Goal: Information Seeking & Learning: Check status

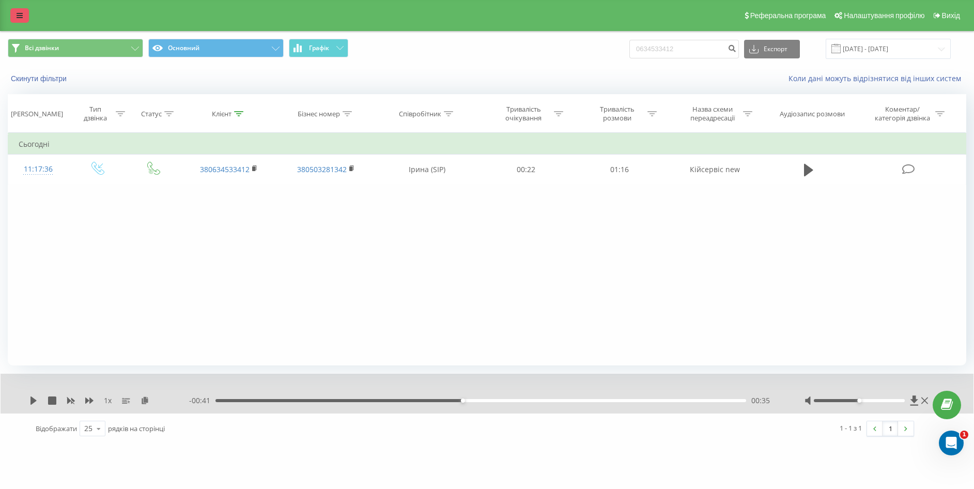
click at [24, 17] on link at bounding box center [19, 15] width 19 height 14
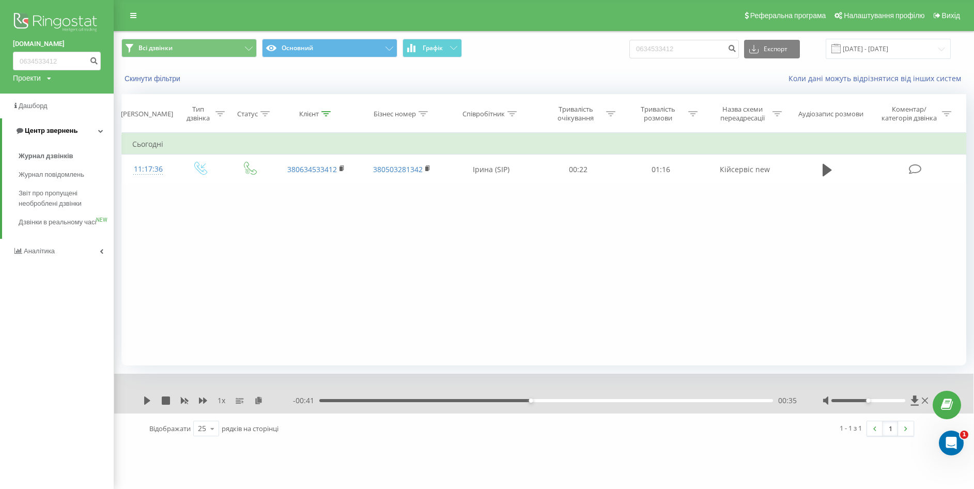
click at [41, 132] on span "Центр звернень" at bounding box center [51, 131] width 53 height 8
click at [41, 132] on span "Центр звернень" at bounding box center [49, 131] width 53 height 8
click at [47, 152] on span "Журнал дзвінків" at bounding box center [46, 156] width 55 height 10
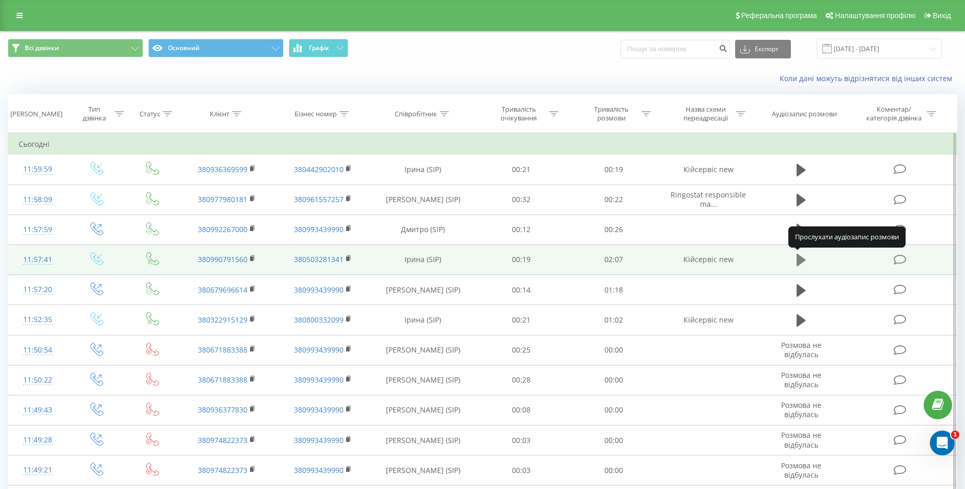
click at [802, 254] on icon at bounding box center [801, 260] width 9 height 14
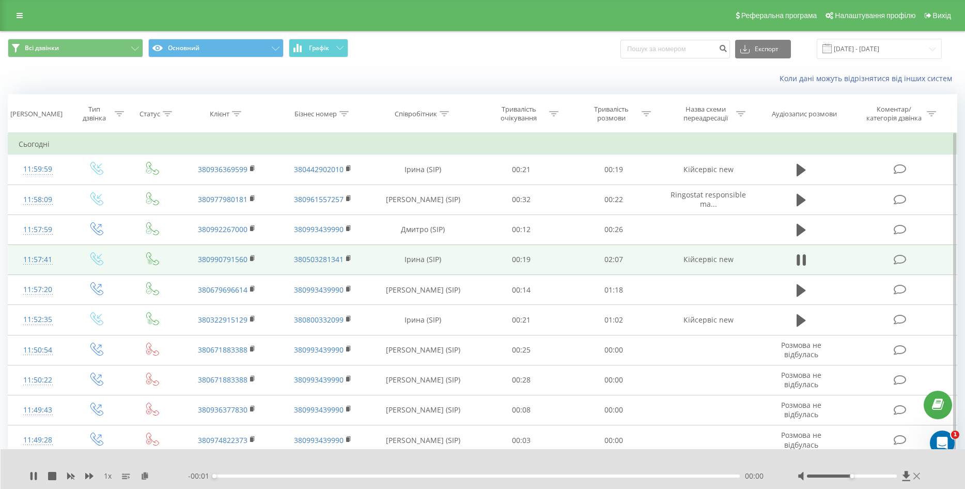
click at [919, 474] on icon at bounding box center [917, 476] width 7 height 7
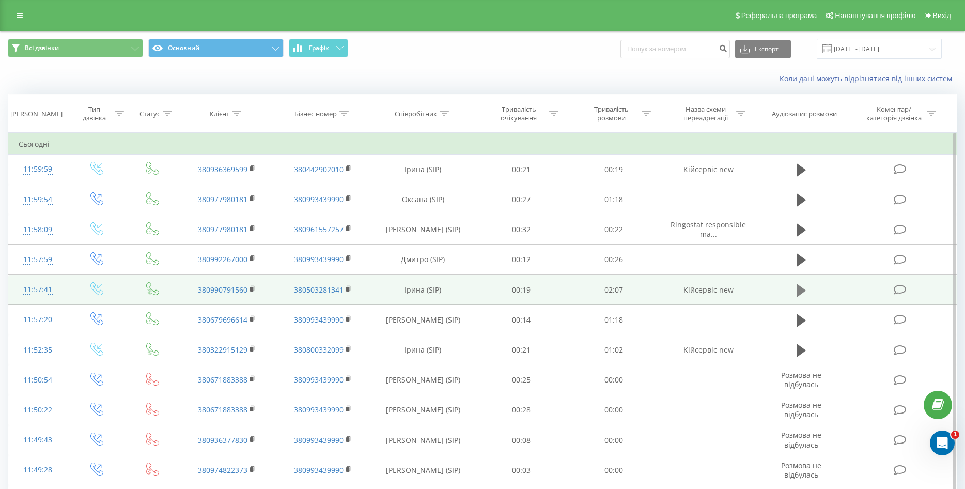
click at [799, 289] on icon at bounding box center [801, 290] width 9 height 12
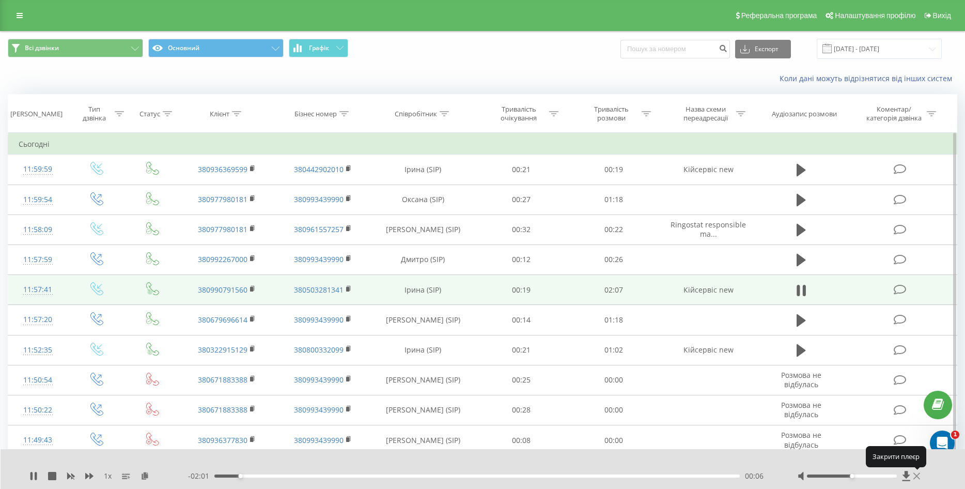
click at [917, 476] on icon at bounding box center [917, 476] width 7 height 7
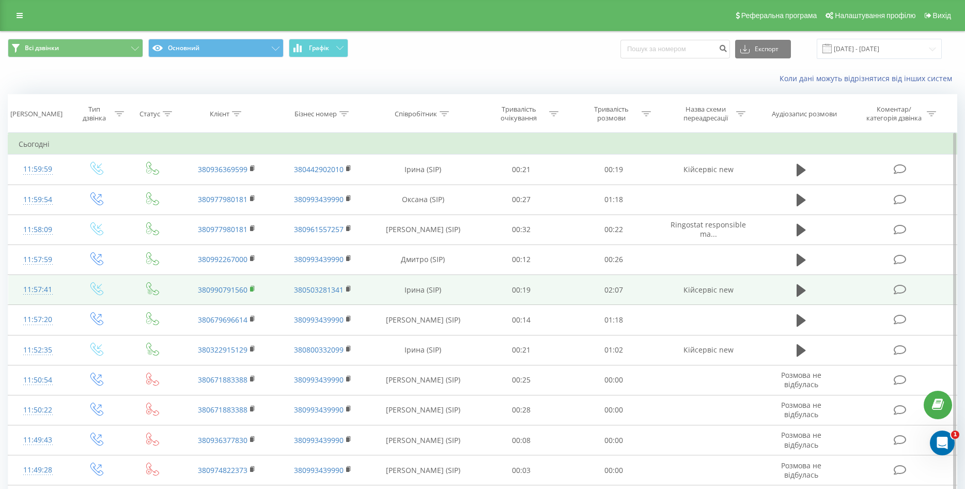
click at [253, 288] on rect at bounding box center [251, 289] width 3 height 5
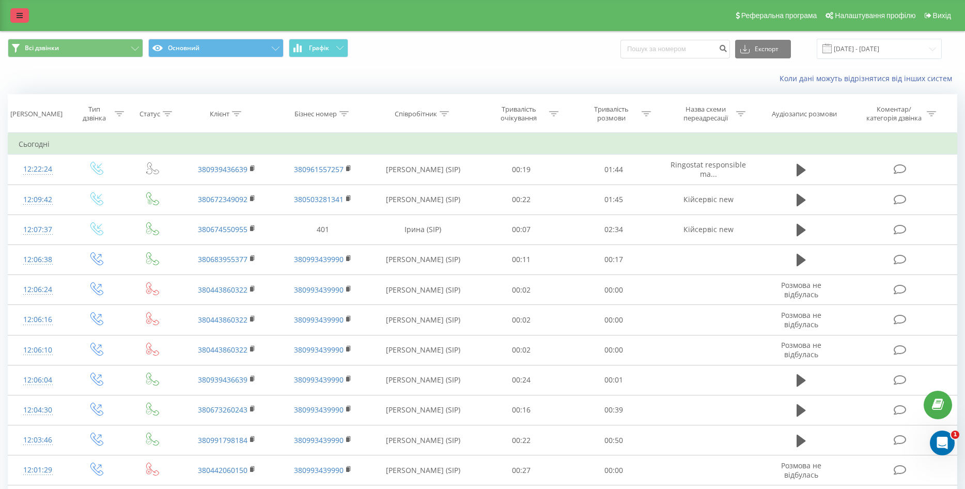
click at [21, 12] on icon at bounding box center [20, 15] width 6 height 7
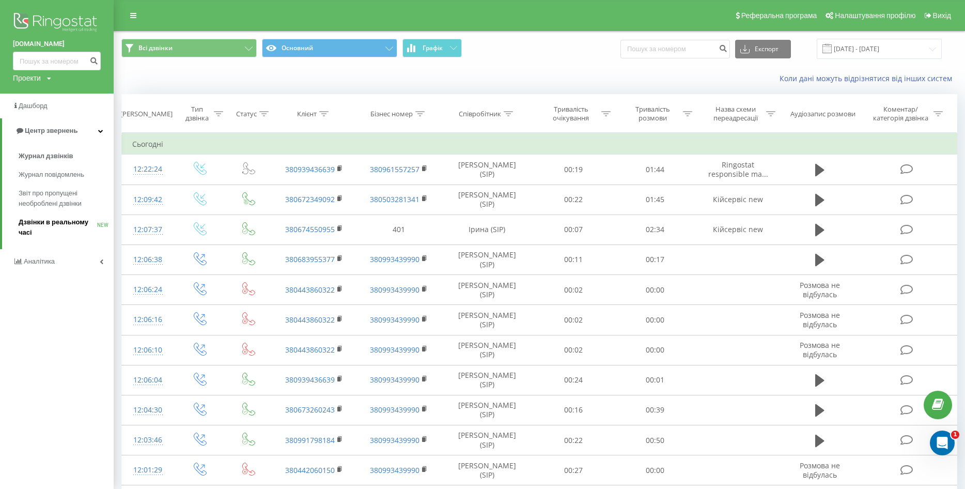
click at [57, 216] on link "Дзвінки в реальному часі NEW" at bounding box center [66, 227] width 95 height 29
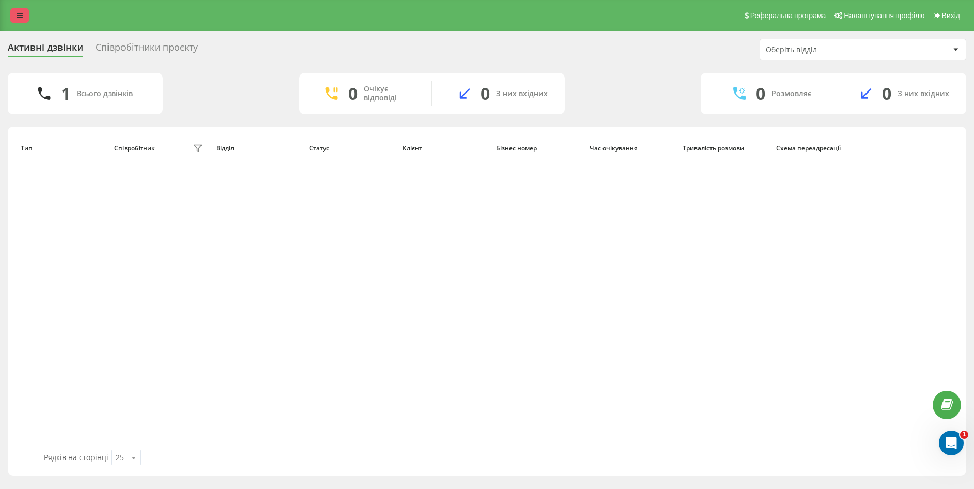
click at [16, 17] on link at bounding box center [19, 15] width 19 height 14
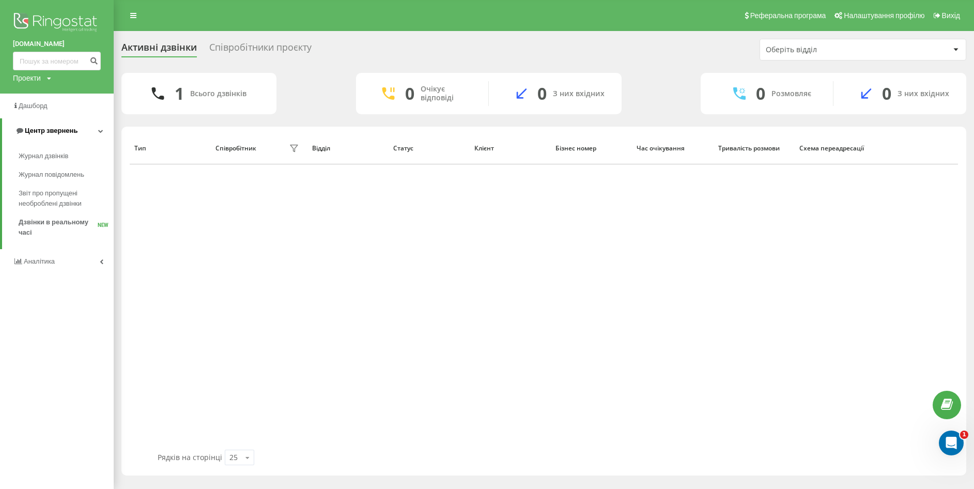
click at [45, 124] on link "Центр звернень" at bounding box center [58, 130] width 112 height 25
click at [50, 132] on span "Центр звернень" at bounding box center [49, 131] width 53 height 8
click at [44, 150] on link "Журнал дзвінків" at bounding box center [66, 156] width 95 height 19
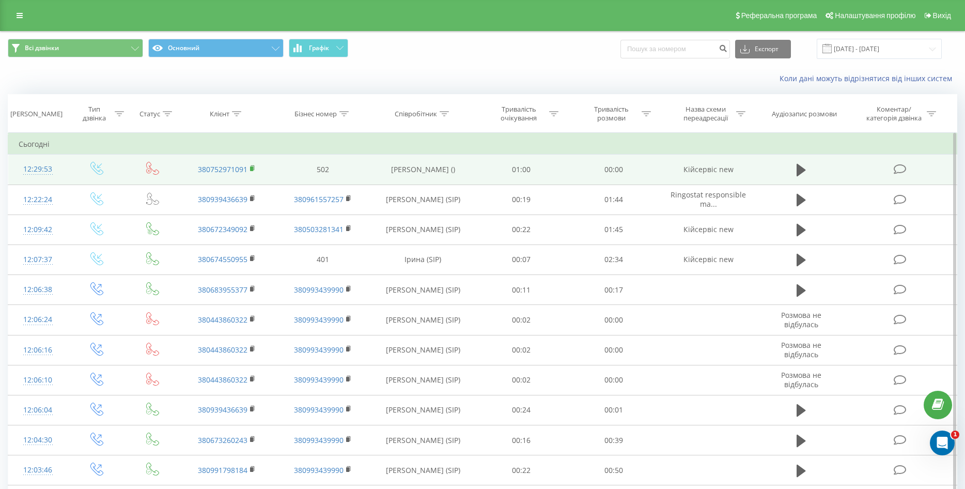
click at [251, 166] on icon at bounding box center [253, 168] width 6 height 7
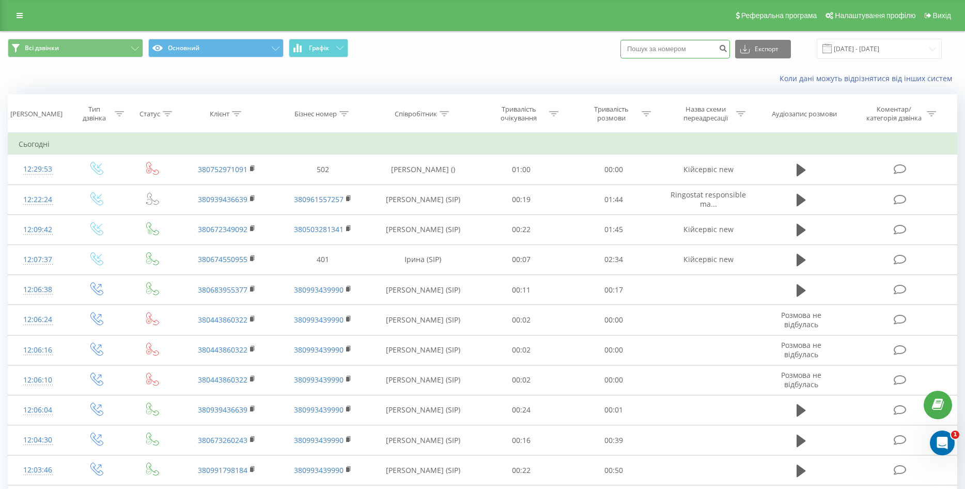
click at [672, 48] on input at bounding box center [676, 49] width 110 height 19
paste input "380634533412"
drag, startPoint x: 646, startPoint y: 44, endPoint x: 630, endPoint y: 46, distance: 15.6
click at [630, 46] on div "Всі дзвінки Основний Графік 380634533412 Експорт .csv .xls .xlsx 22.07.2025 - 2…" at bounding box center [483, 49] width 950 height 20
type input "0634533412"
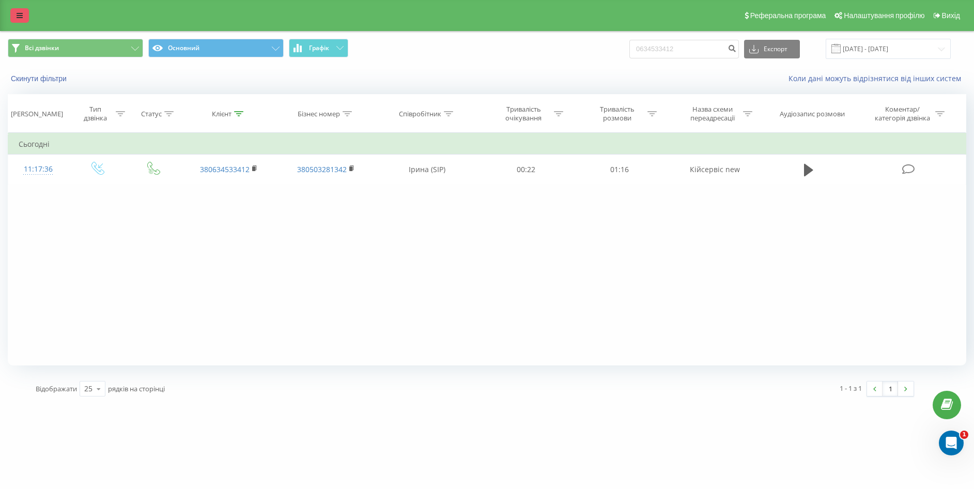
click at [22, 9] on link at bounding box center [19, 15] width 19 height 14
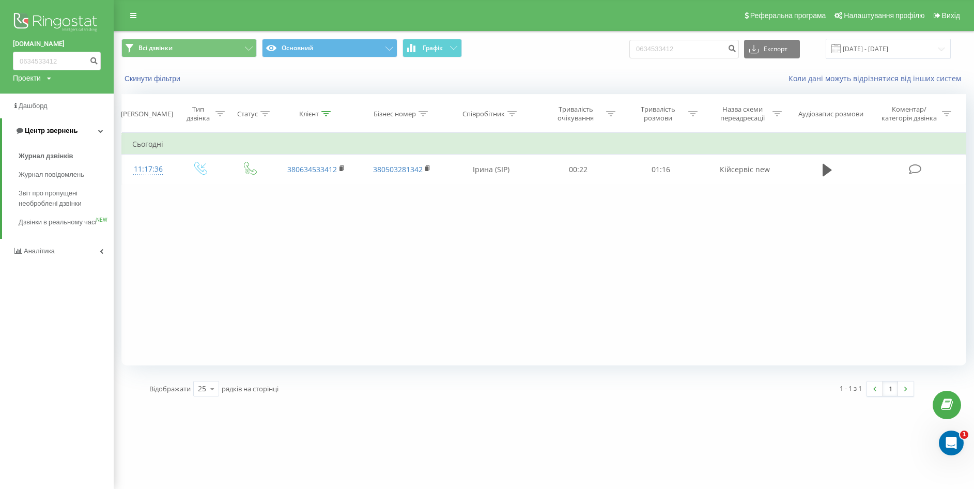
click at [60, 126] on span "Центр звернень" at bounding box center [46, 131] width 63 height 10
click at [60, 126] on link "Центр звернень" at bounding box center [57, 130] width 114 height 25
click at [55, 152] on span "Журнал дзвінків" at bounding box center [46, 156] width 55 height 10
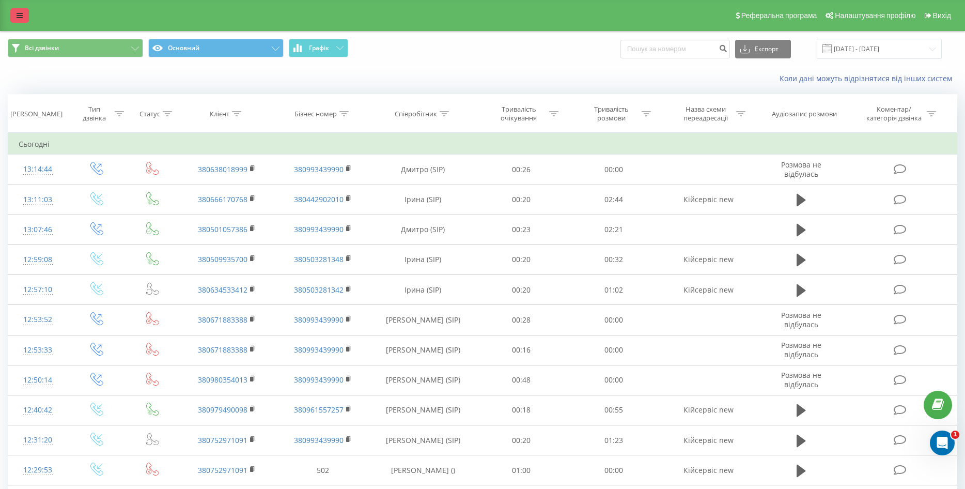
click at [14, 13] on link at bounding box center [19, 15] width 19 height 14
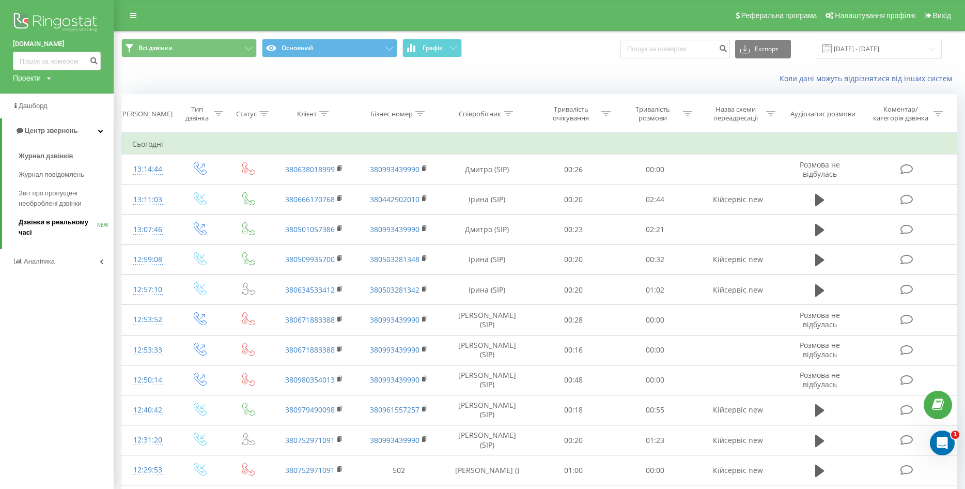
click at [55, 224] on span "Дзвінки в реальному часі" at bounding box center [58, 227] width 79 height 21
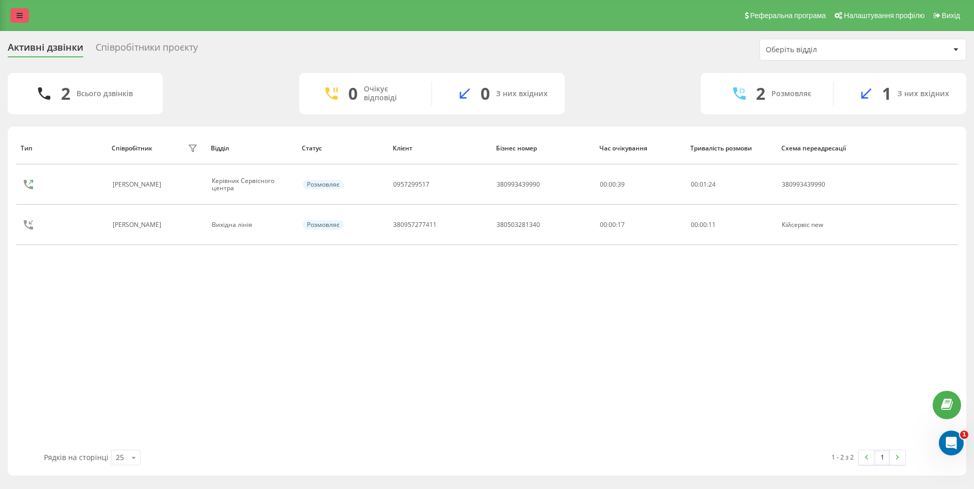
click at [19, 10] on link at bounding box center [19, 15] width 19 height 14
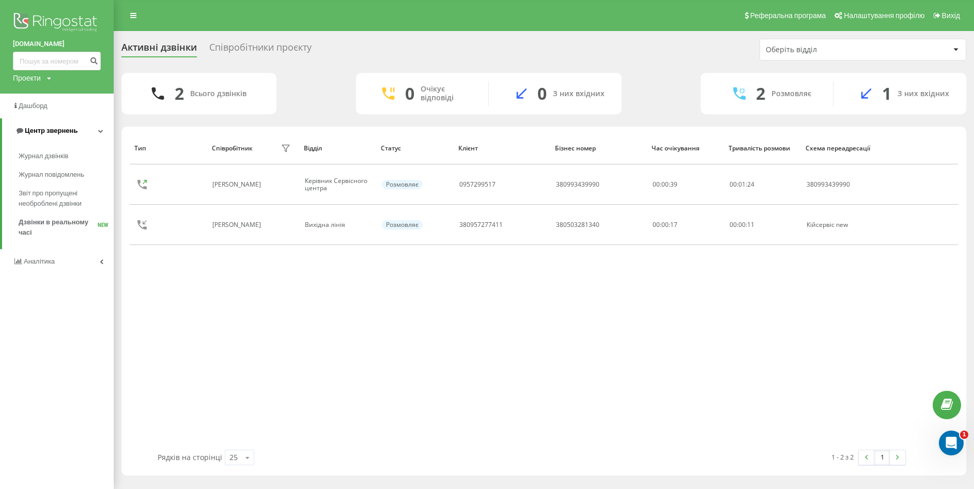
click at [41, 128] on span "Центр звернень" at bounding box center [51, 131] width 53 height 8
click at [54, 127] on span "Центр звернень" at bounding box center [49, 131] width 53 height 8
click at [30, 258] on span "Аналiтика" at bounding box center [40, 261] width 33 height 8
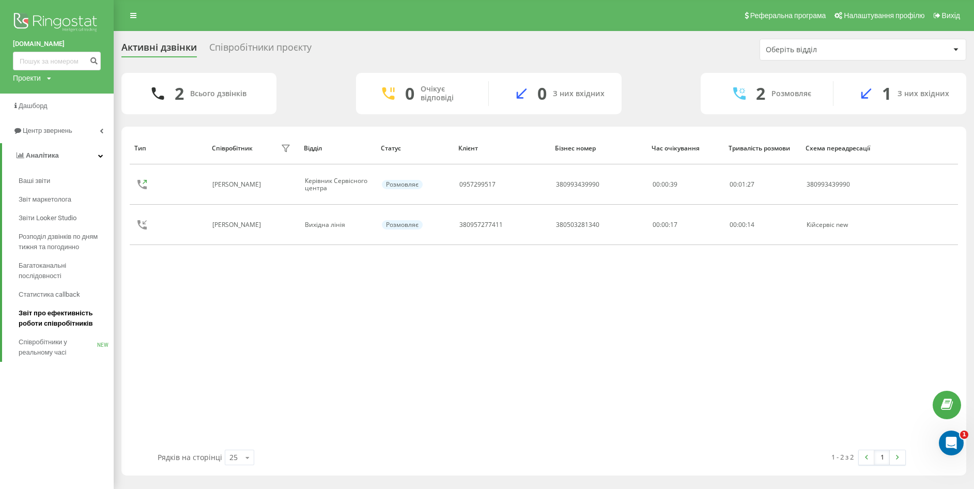
click at [34, 320] on span "Звіт про ефективність роботи співробітників" at bounding box center [64, 318] width 90 height 21
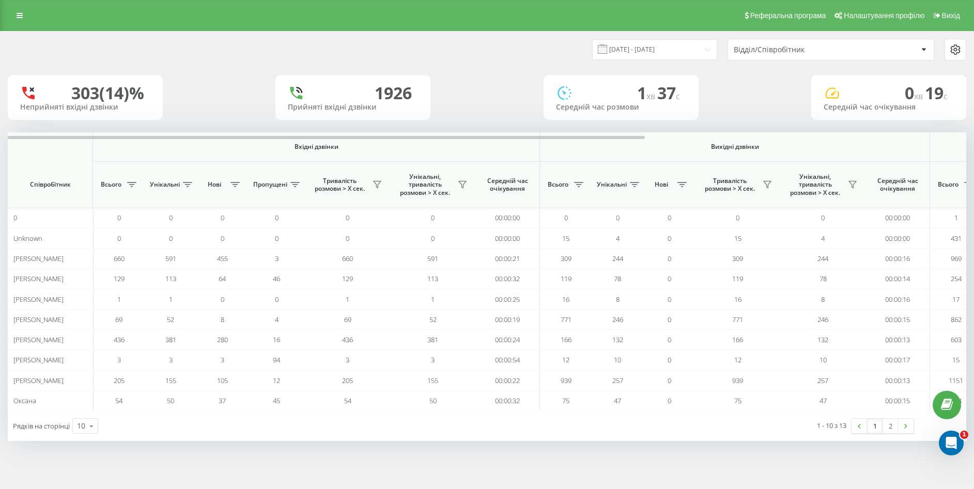
click at [586, 76] on div "1 хв 37 c Середній час розмови" at bounding box center [621, 97] width 155 height 45
click at [614, 64] on div "22.07.2025 - 22.08.2025 Відділ/Співробітник" at bounding box center [487, 50] width 973 height 36
click at [627, 54] on input "[DATE] - [DATE]" at bounding box center [654, 49] width 125 height 20
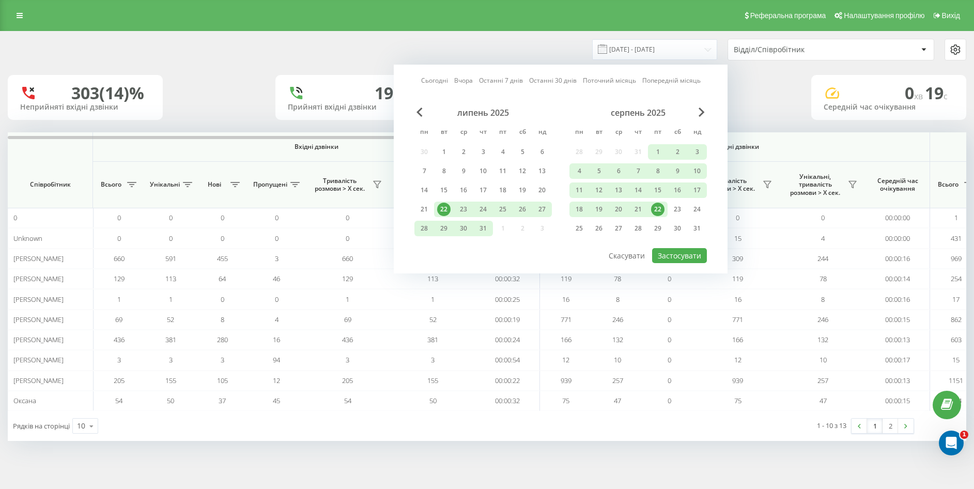
click at [655, 205] on div "22" at bounding box center [657, 209] width 13 height 13
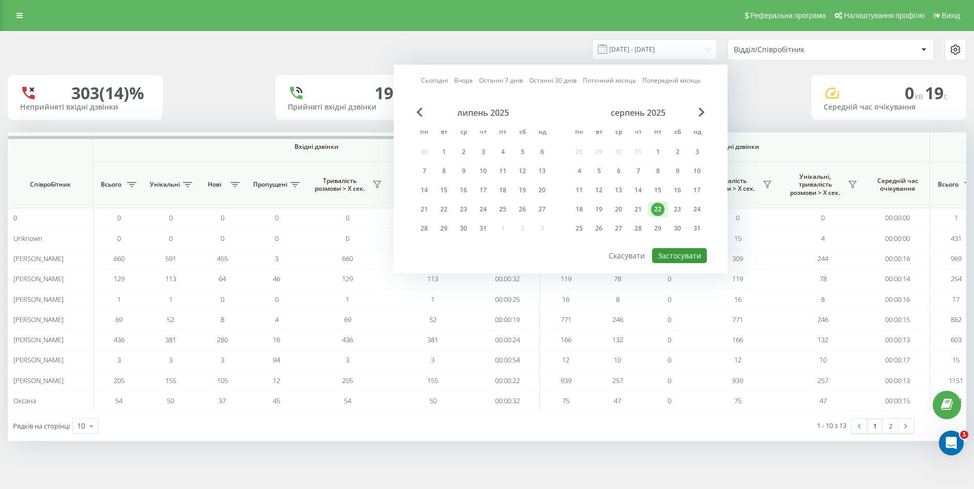
click at [684, 258] on button "Застосувати" at bounding box center [679, 255] width 55 height 15
type input "22.08.2025 - 22.08.2025"
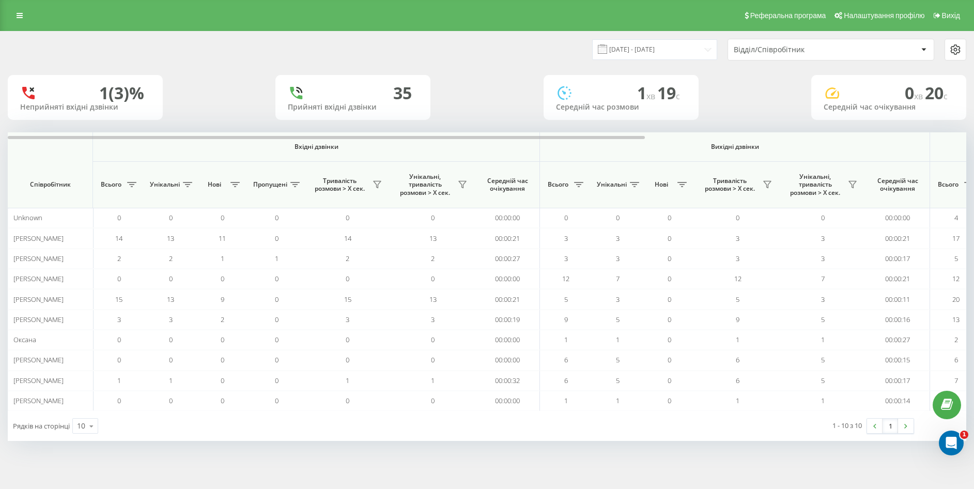
click at [29, 16] on div "Реферальна програма Налаштування профілю Вихід" at bounding box center [487, 15] width 974 height 31
click at [20, 19] on link at bounding box center [19, 15] width 19 height 14
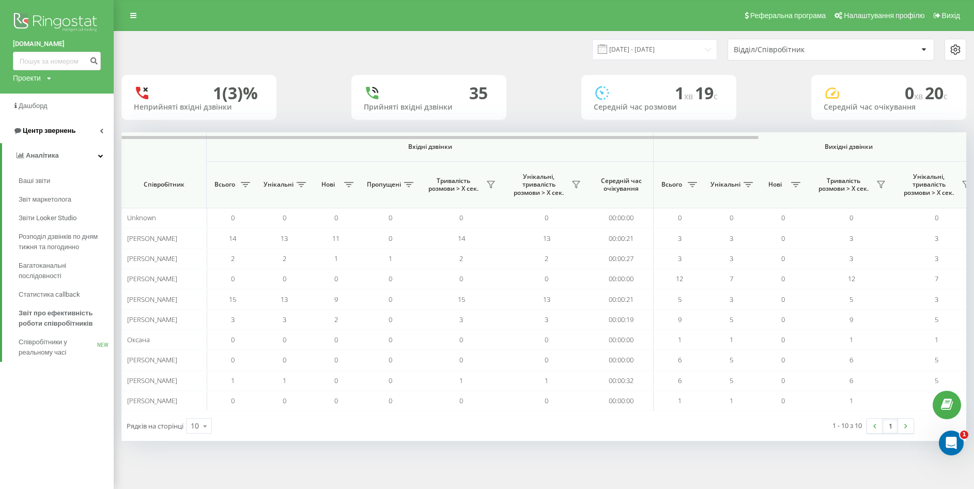
click at [43, 129] on span "Центр звернень" at bounding box center [49, 131] width 53 height 8
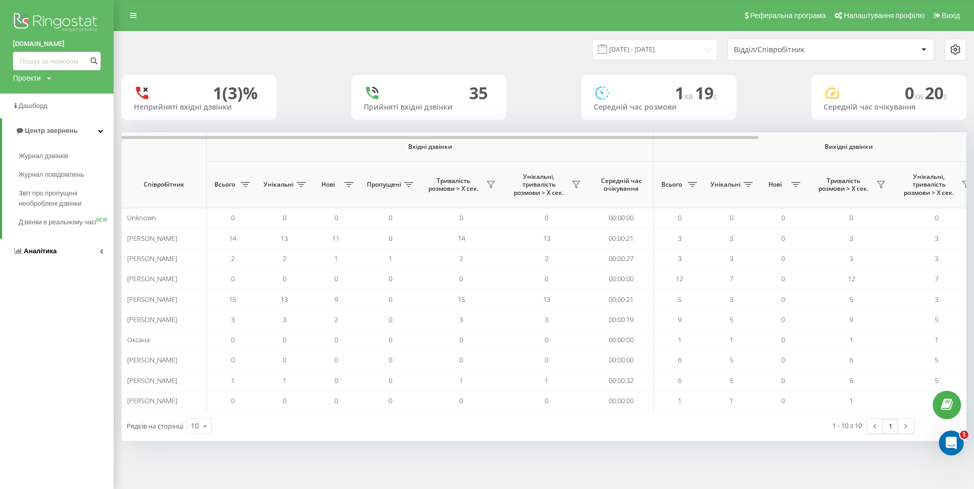
click at [44, 255] on span "Аналiтика" at bounding box center [40, 251] width 33 height 8
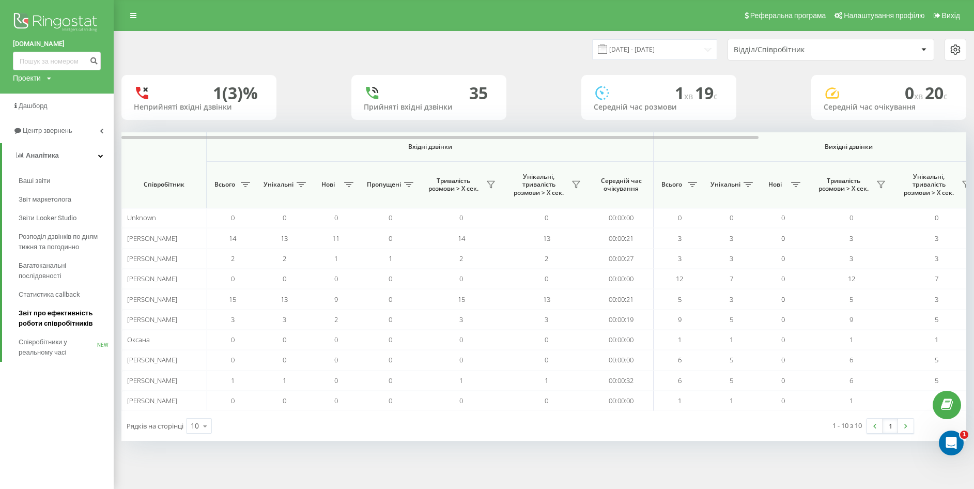
drag, startPoint x: 52, startPoint y: 322, endPoint x: 54, endPoint y: 314, distance: 8.5
click at [53, 321] on span "Звіт про ефективність роботи співробітників" at bounding box center [64, 318] width 90 height 21
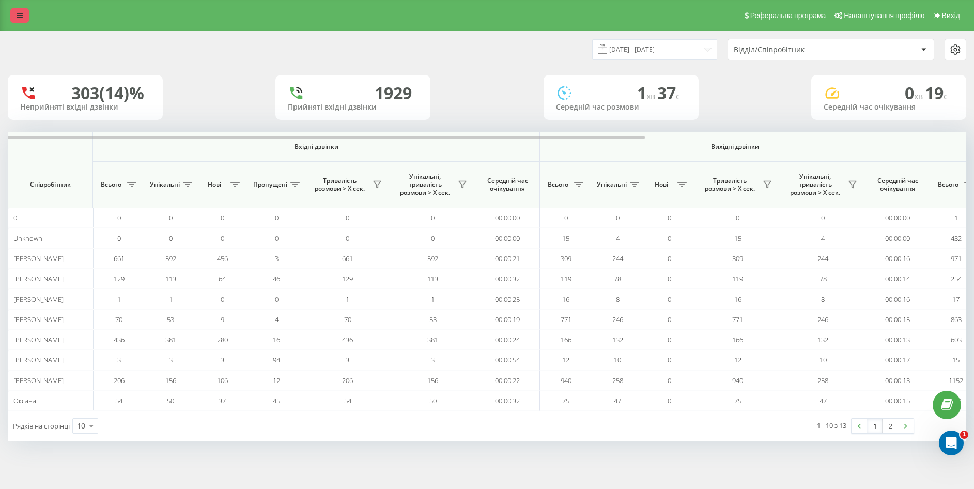
click at [19, 12] on icon at bounding box center [20, 15] width 6 height 7
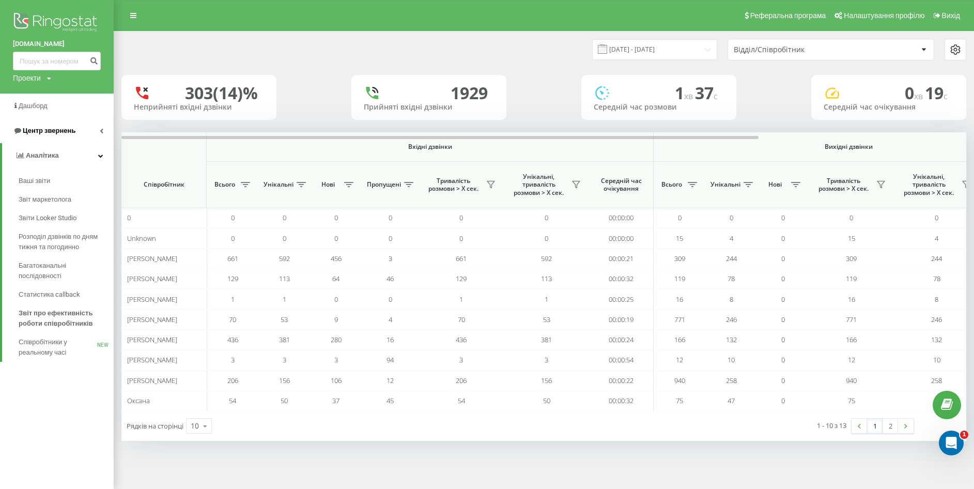
click at [43, 127] on span "Центр звернень" at bounding box center [49, 131] width 53 height 8
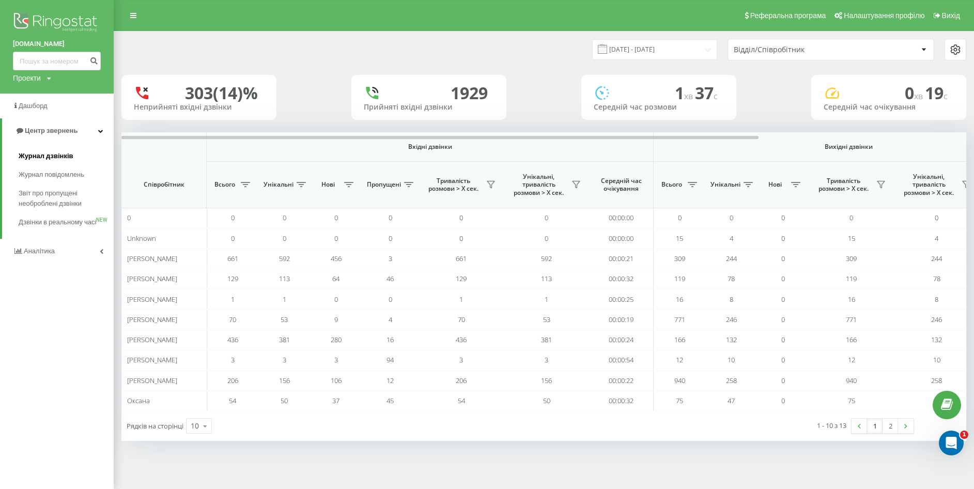
click at [43, 154] on span "Журнал дзвінків" at bounding box center [46, 156] width 55 height 10
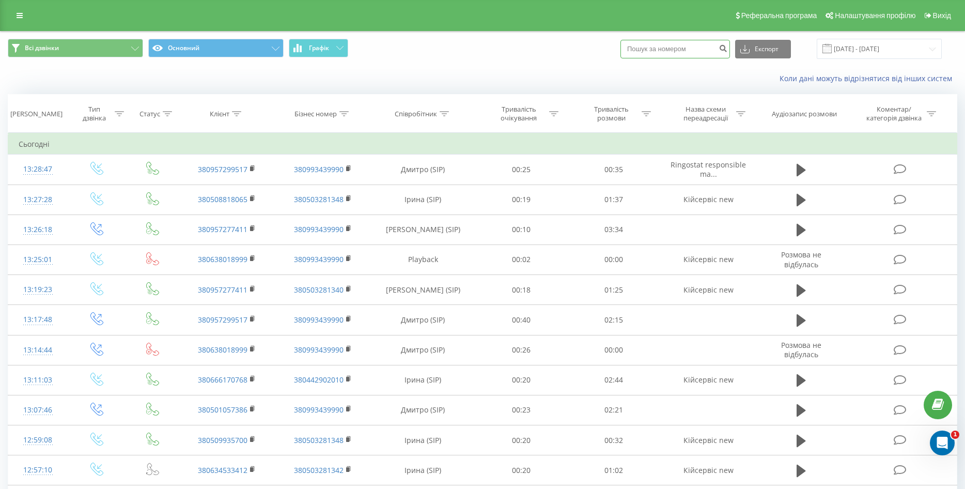
click at [672, 46] on input at bounding box center [676, 49] width 110 height 19
paste input "380737224445"
drag, startPoint x: 647, startPoint y: 50, endPoint x: 621, endPoint y: 53, distance: 26.0
click at [621, 53] on div "Всі дзвінки Основний Графік 380737224445 Експорт .csv .xls .xlsx 22.07.2025 - 2…" at bounding box center [483, 49] width 950 height 20
type input "0737224445"
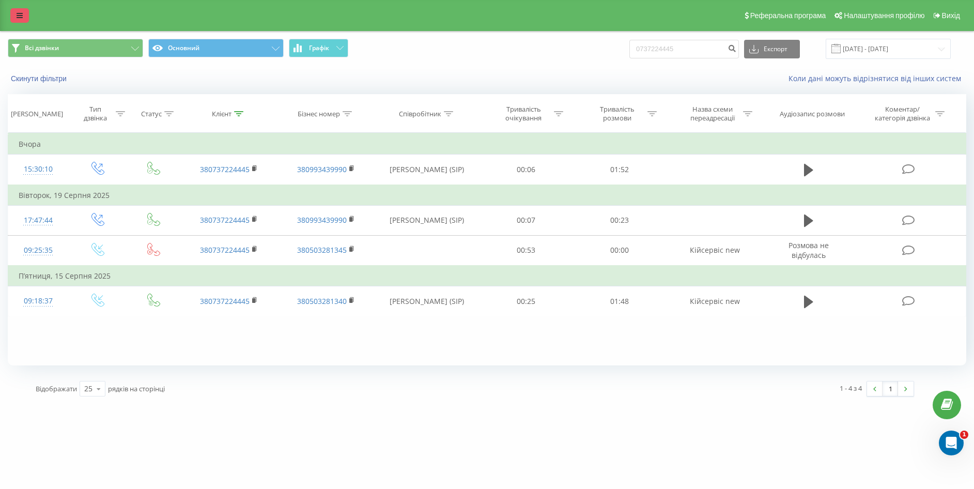
click at [22, 19] on link at bounding box center [19, 15] width 19 height 14
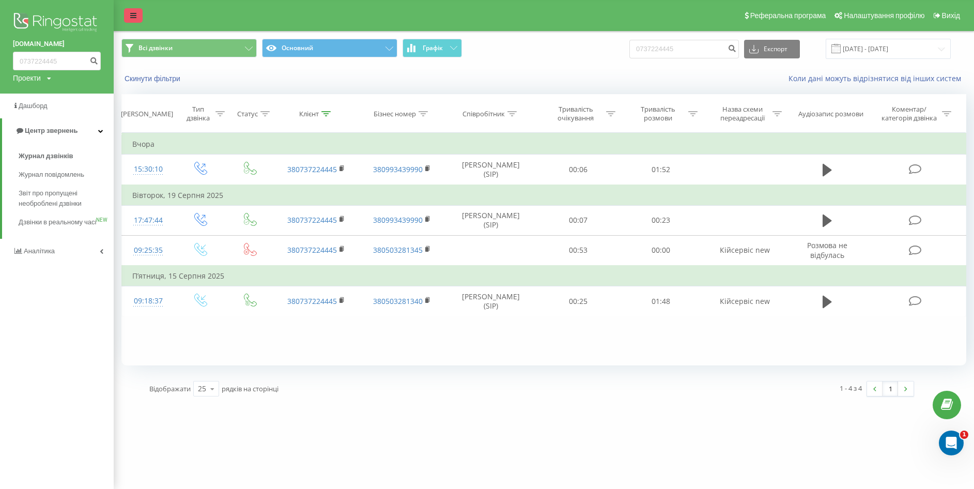
click at [130, 8] on link at bounding box center [133, 15] width 19 height 14
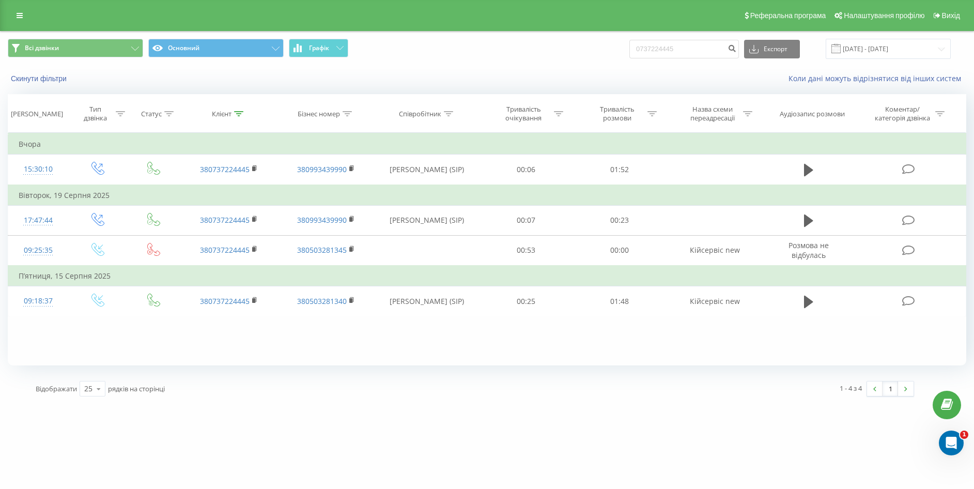
click at [29, 13] on div "Реферальна програма Налаштування профілю Вихід" at bounding box center [487, 15] width 974 height 31
click at [24, 16] on link at bounding box center [19, 15] width 19 height 14
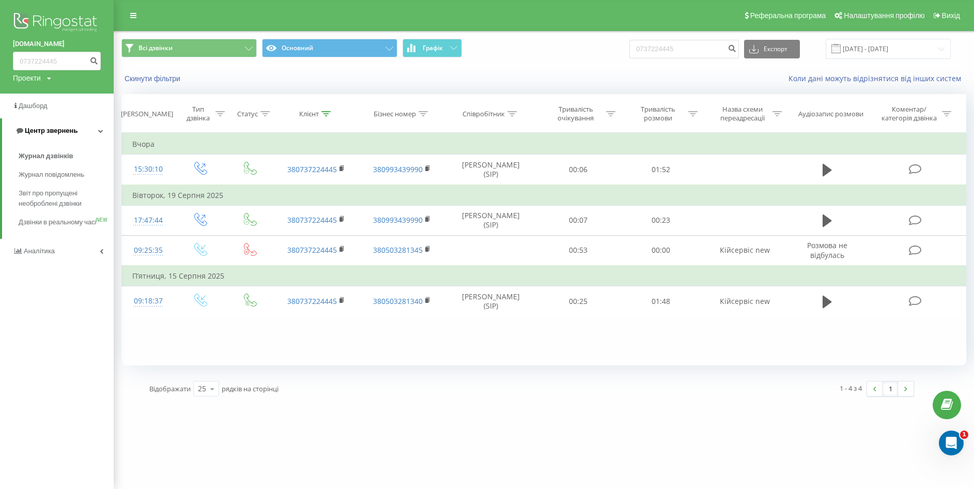
click at [50, 131] on span "Центр звернень" at bounding box center [51, 131] width 53 height 8
click at [51, 131] on span "Центр звернень" at bounding box center [49, 131] width 53 height 8
click at [33, 150] on link "Журнал дзвінків" at bounding box center [66, 156] width 95 height 19
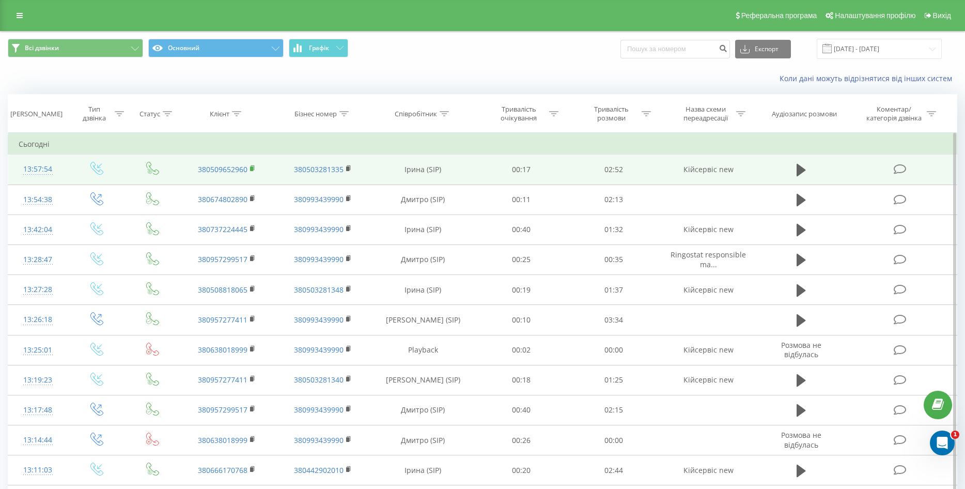
click at [251, 169] on rect at bounding box center [251, 168] width 3 height 5
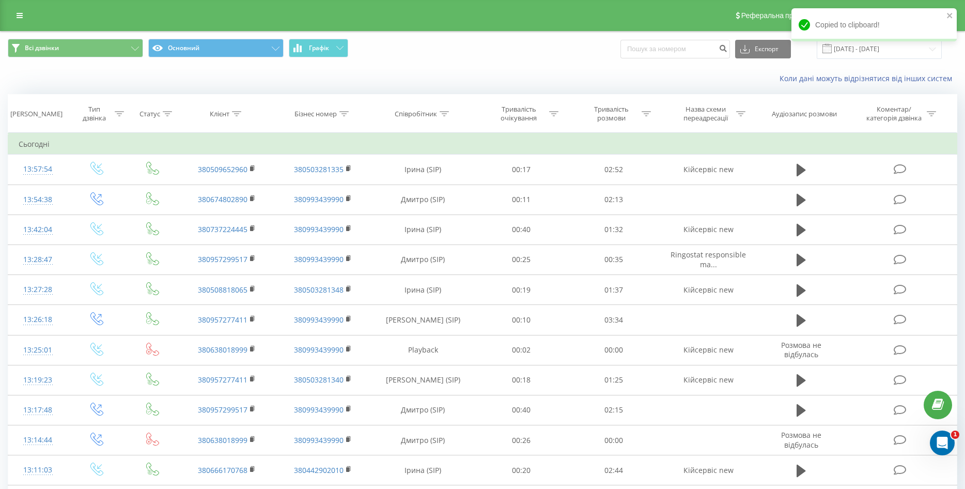
click at [114, 80] on div "Коли дані можуть відрізнятися вiд інших систем" at bounding box center [483, 78] width 964 height 25
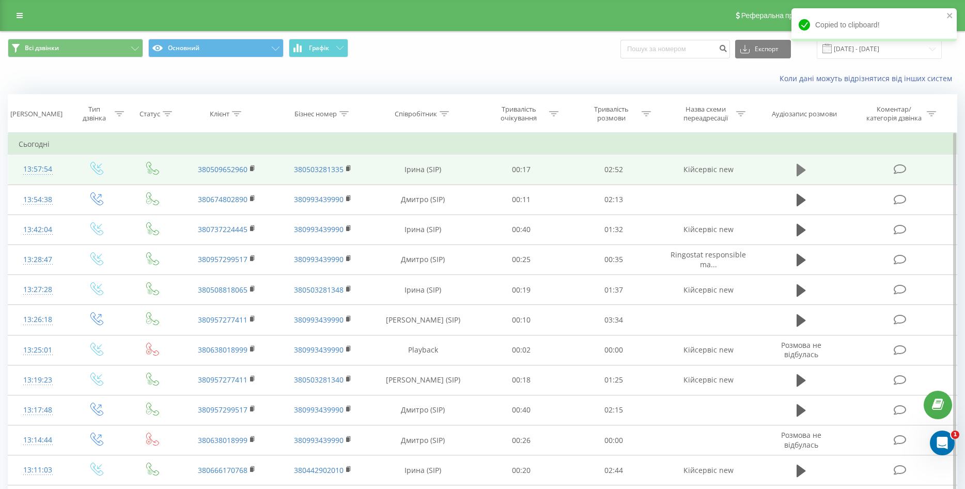
click at [799, 166] on icon at bounding box center [801, 170] width 9 height 12
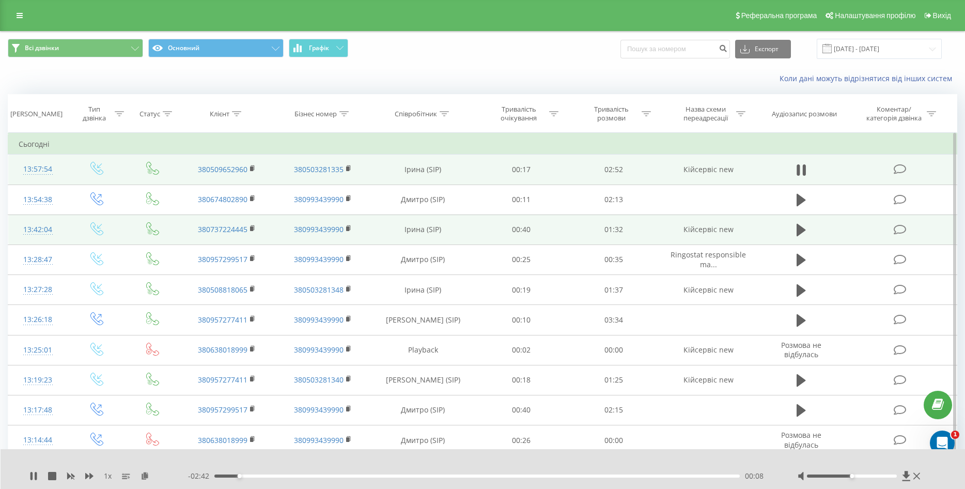
drag, startPoint x: 916, startPoint y: 475, endPoint x: 424, endPoint y: 233, distance: 548.4
click at [914, 474] on icon at bounding box center [917, 476] width 7 height 8
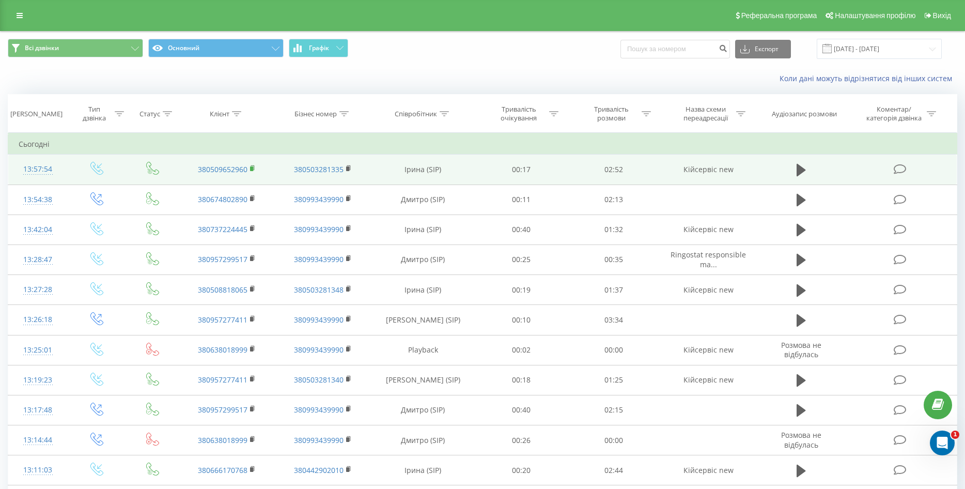
click at [250, 167] on rect at bounding box center [251, 168] width 3 height 5
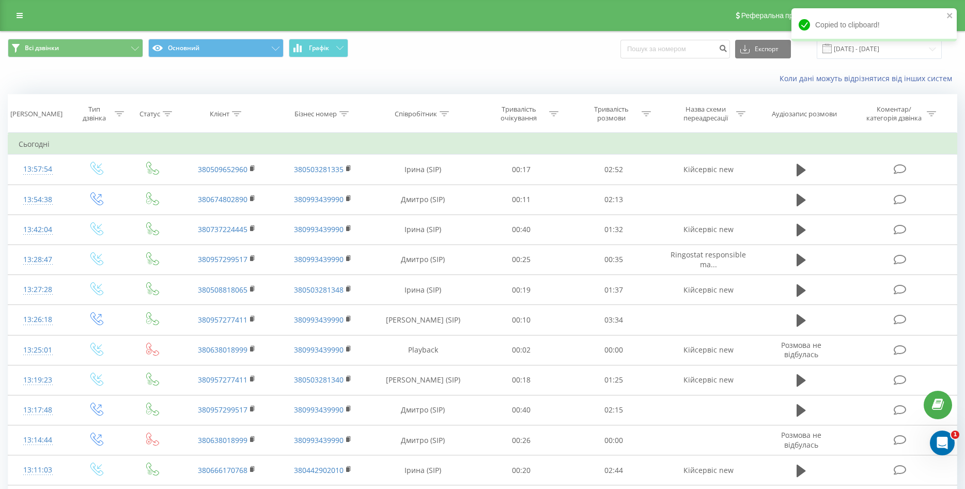
click at [146, 80] on div "Коли дані можуть відрізнятися вiд інших систем" at bounding box center [483, 78] width 964 height 25
